Goal: Transaction & Acquisition: Purchase product/service

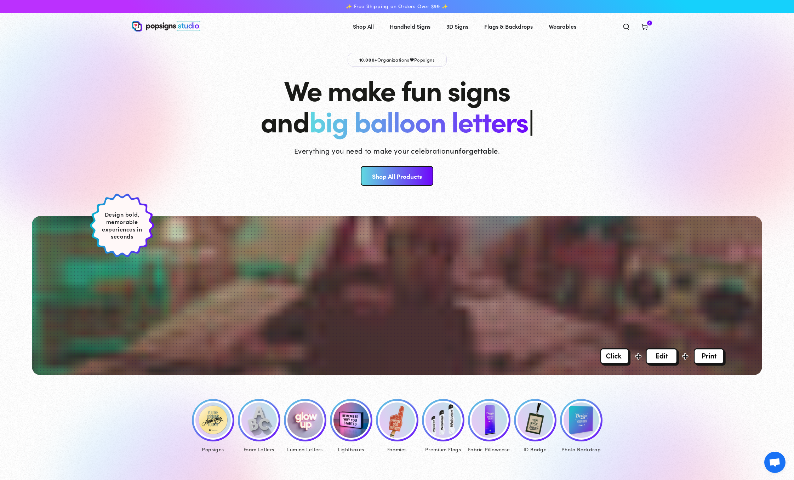
click at [452, 423] on img at bounding box center [443, 420] width 35 height 35
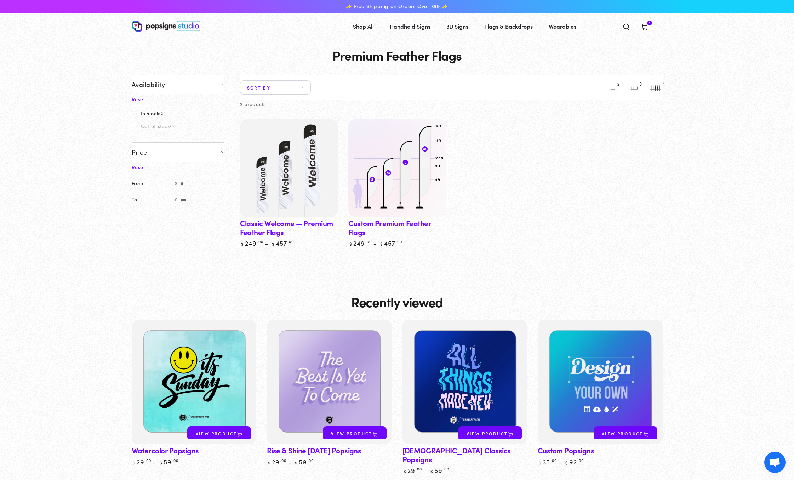
click at [400, 180] on img at bounding box center [397, 168] width 101 height 101
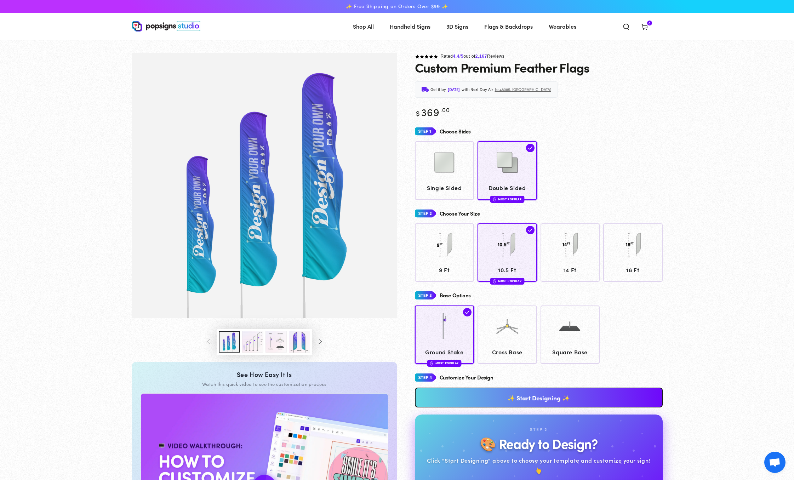
drag, startPoint x: 615, startPoint y: 169, endPoint x: 676, endPoint y: 234, distance: 90.0
click at [615, 169] on div "Single Sided Double Sided Most Popular" at bounding box center [539, 170] width 248 height 58
click at [728, 352] on section "Skip to product information 1 / of 7" at bounding box center [397, 350] width 794 height 594
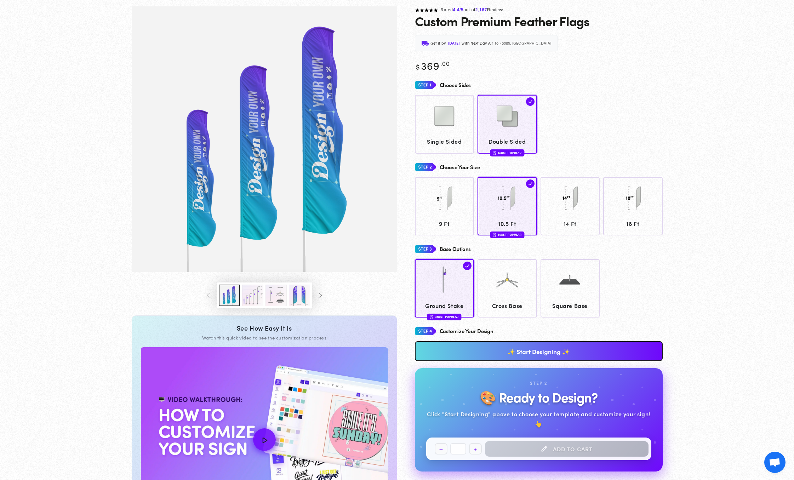
scroll to position [66, 0]
